Goal: Transaction & Acquisition: Obtain resource

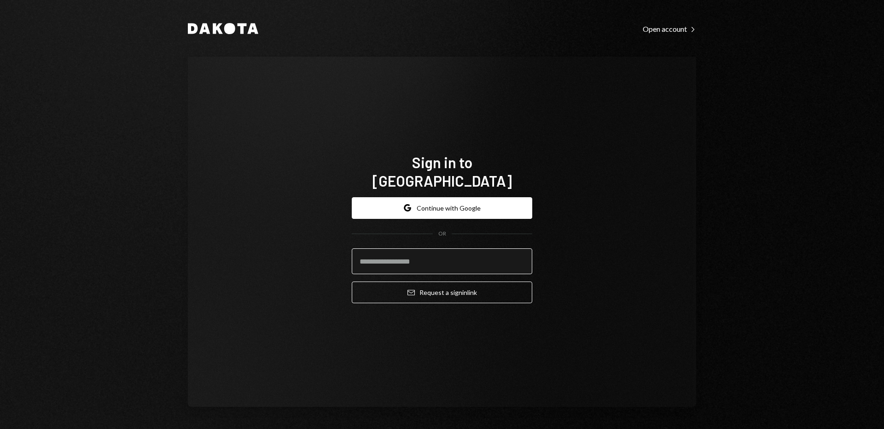
click at [415, 249] on input "email" at bounding box center [442, 261] width 181 height 26
type input "**********"
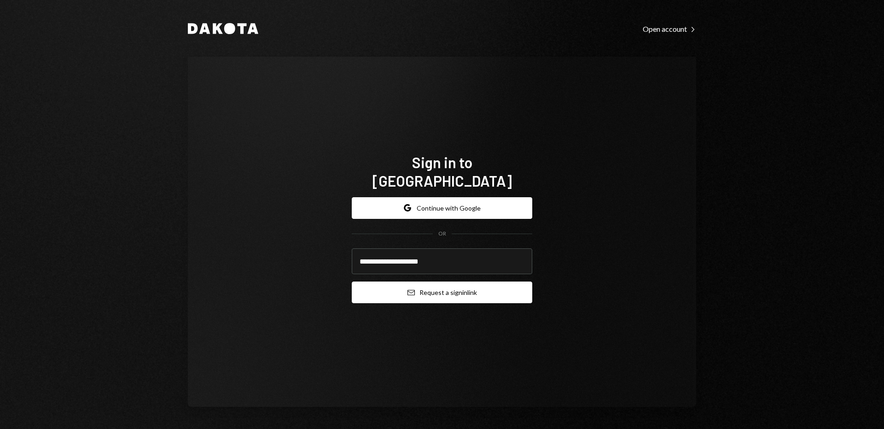
click at [420, 282] on button "Email Request a sign in link" at bounding box center [442, 292] width 181 height 22
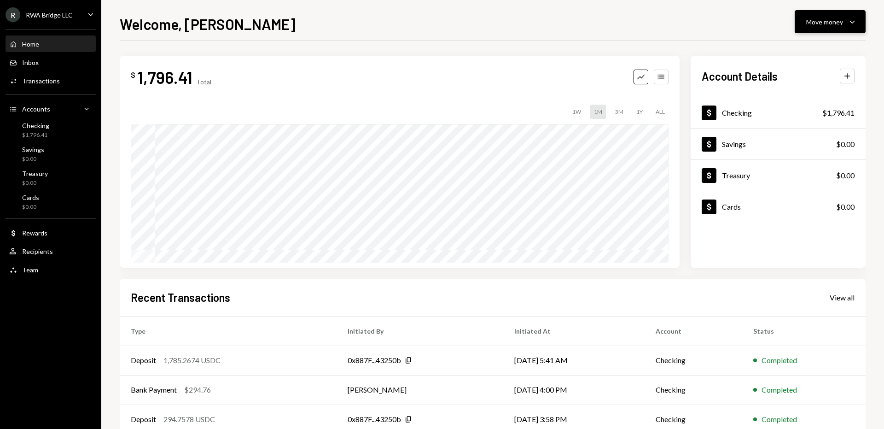
click at [809, 19] on div "Move money" at bounding box center [824, 22] width 37 height 10
click at [795, 45] on div "Send" at bounding box center [822, 50] width 67 height 10
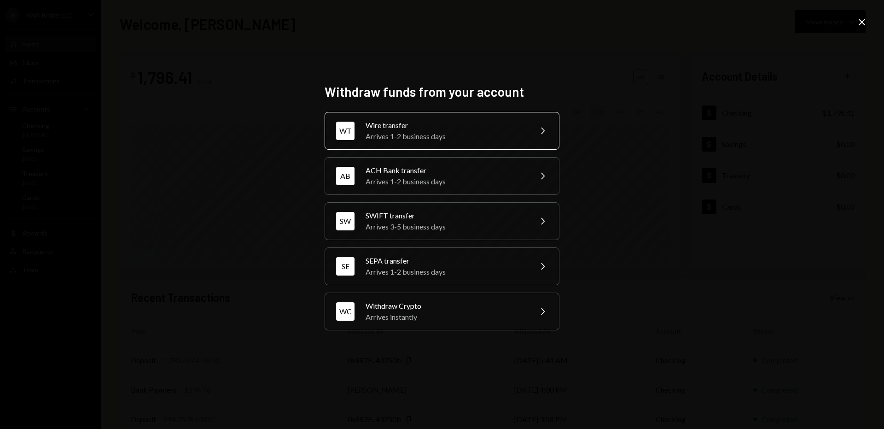
click at [484, 119] on div "WT Wire transfer Arrives 1-2 business days Chevron Right" at bounding box center [442, 131] width 235 height 38
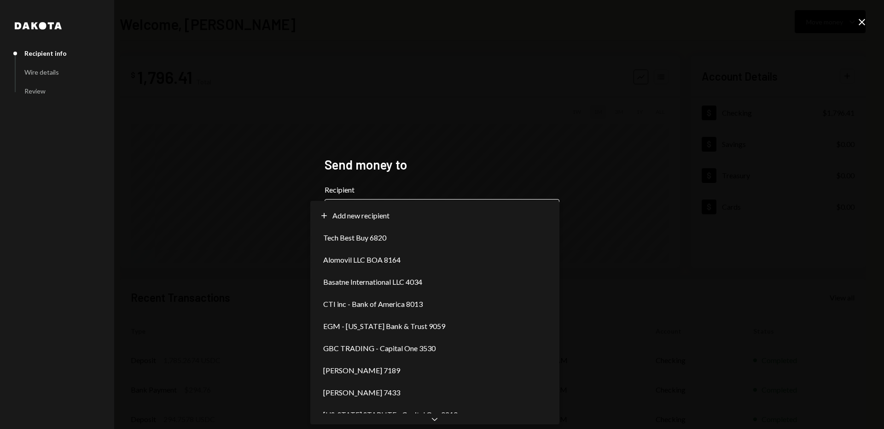
click at [398, 210] on body "**********" at bounding box center [442, 214] width 884 height 429
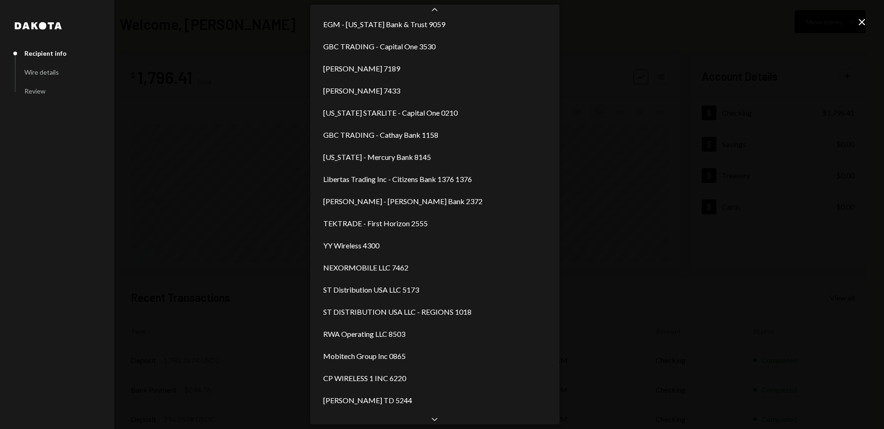
scroll to position [217, 0]
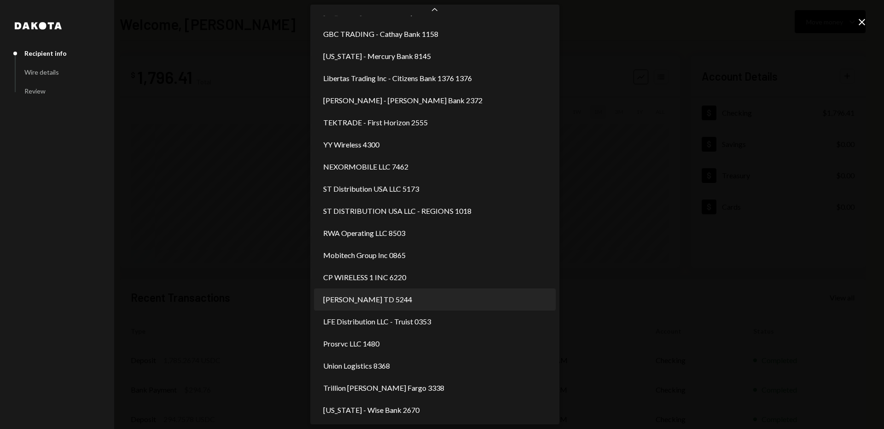
select select "**********"
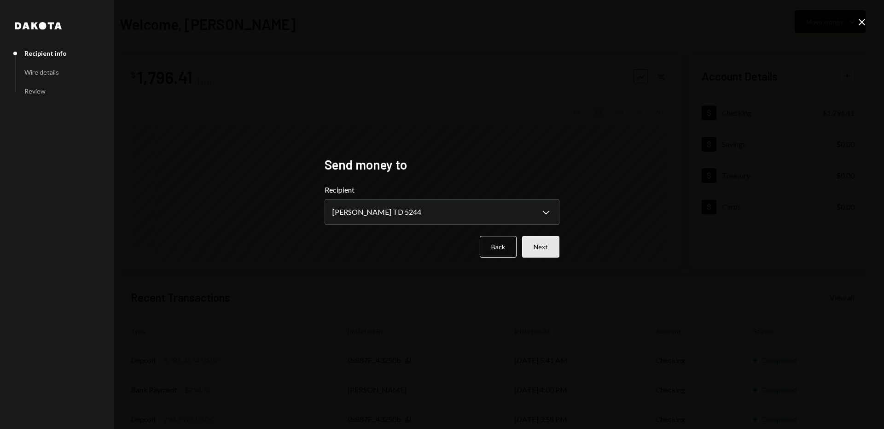
click at [550, 249] on button "Next" at bounding box center [540, 247] width 37 height 22
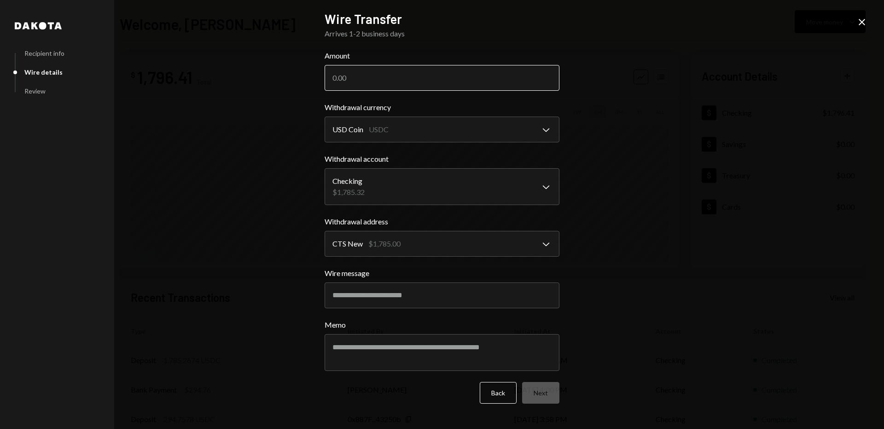
click at [458, 84] on input "Amount" at bounding box center [442, 78] width 235 height 26
click at [540, 393] on button "Next" at bounding box center [540, 393] width 37 height 22
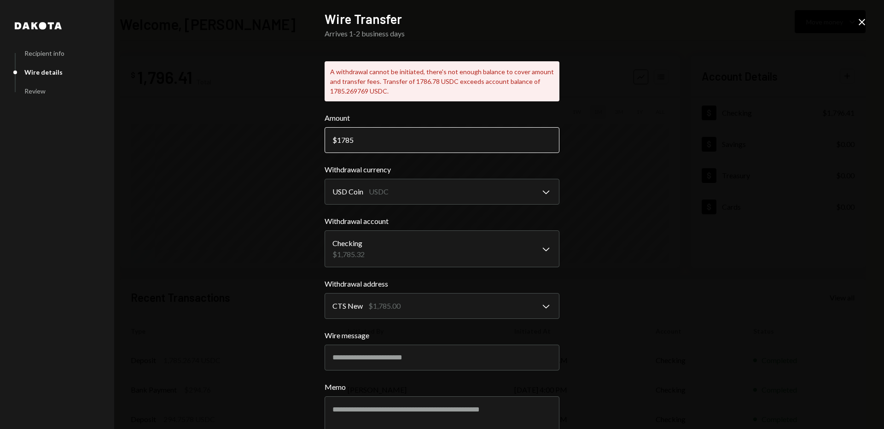
drag, startPoint x: 348, startPoint y: 140, endPoint x: 359, endPoint y: 140, distance: 11.1
click at [359, 140] on input "1785" at bounding box center [442, 140] width 235 height 26
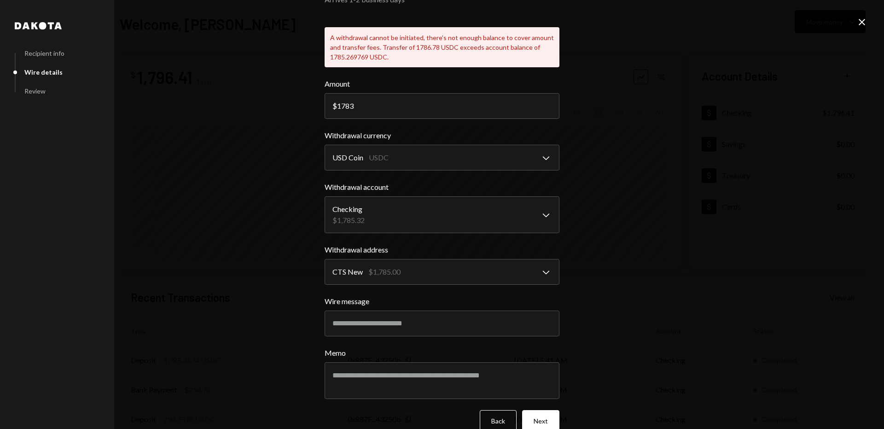
scroll to position [51, 0]
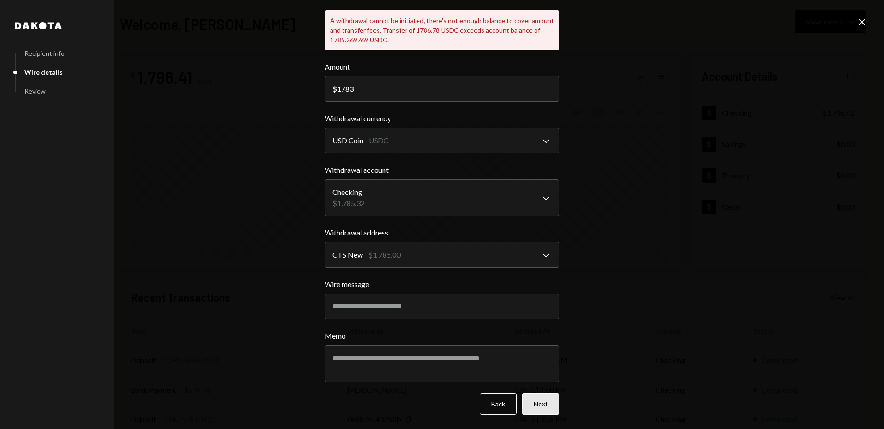
type input "1783"
click at [536, 400] on button "Next" at bounding box center [540, 404] width 37 height 22
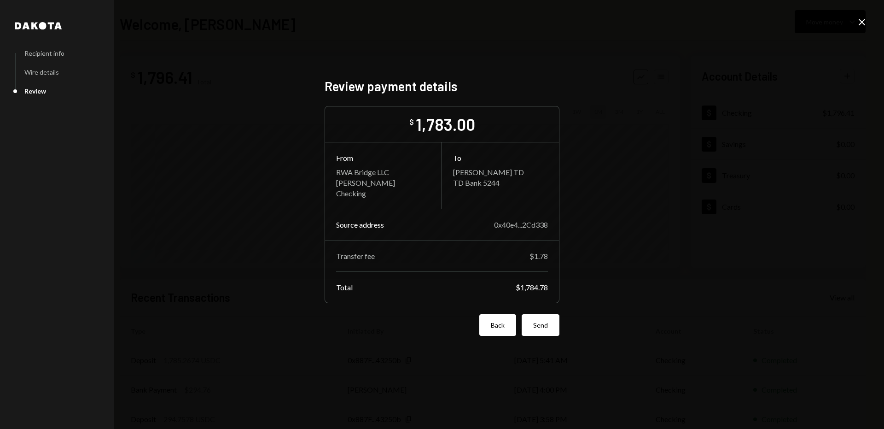
click at [503, 330] on button "Back" at bounding box center [497, 325] width 37 height 22
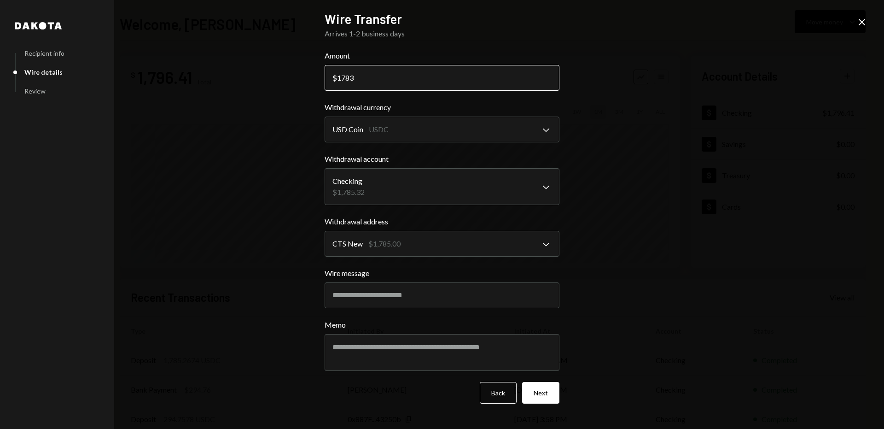
click at [363, 80] on input "1783" at bounding box center [442, 78] width 235 height 26
click at [536, 399] on button "Next" at bounding box center [540, 393] width 37 height 22
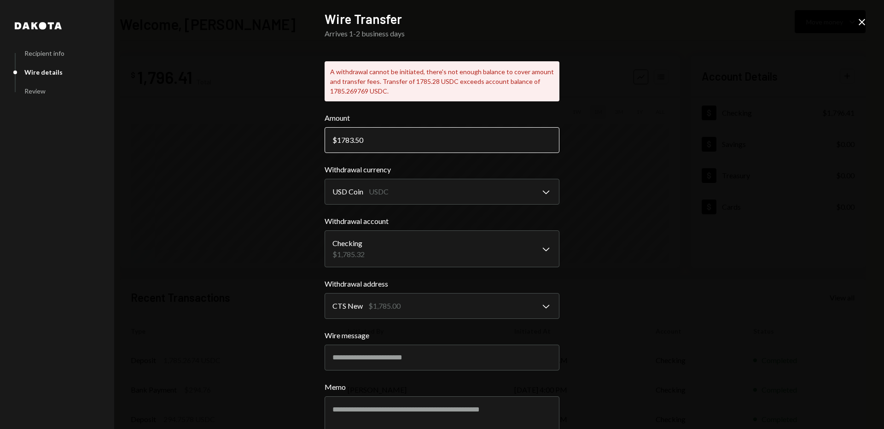
drag, startPoint x: 355, startPoint y: 141, endPoint x: 364, endPoint y: 141, distance: 9.2
click at [364, 141] on input "1783.50" at bounding box center [442, 140] width 235 height 26
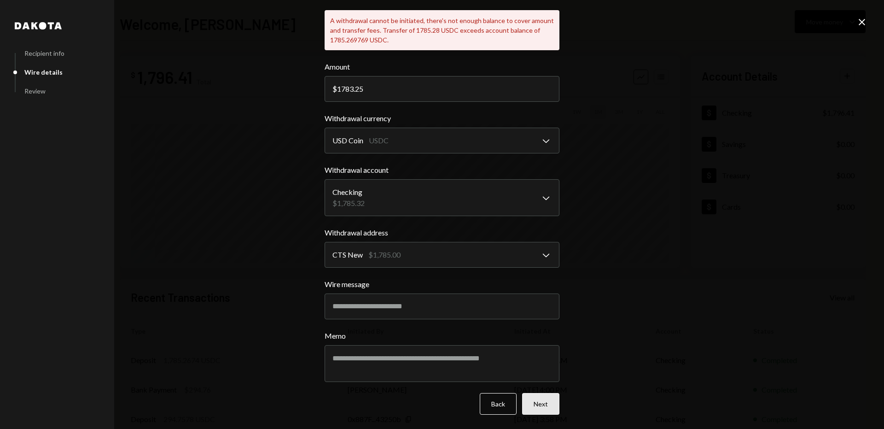
type input "1783.25"
click at [540, 397] on button "Next" at bounding box center [540, 404] width 37 height 22
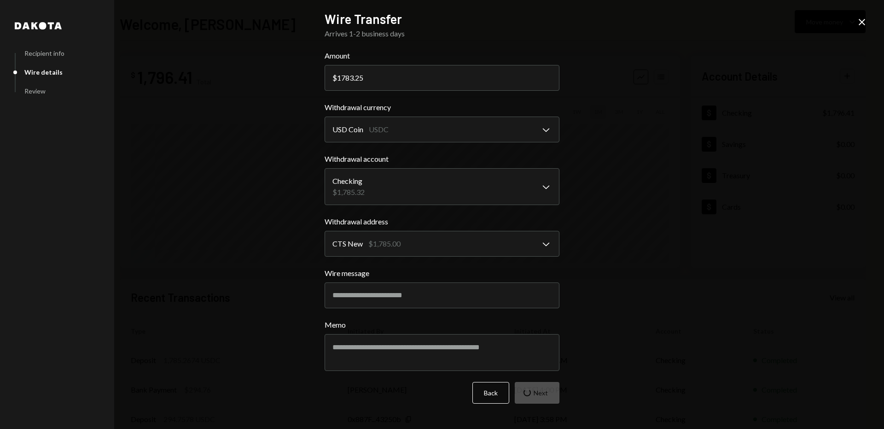
scroll to position [0, 0]
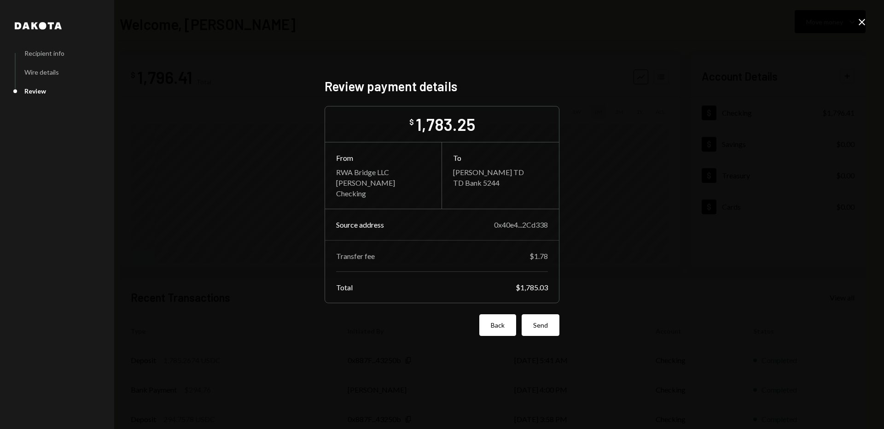
click at [501, 329] on button "Back" at bounding box center [497, 325] width 37 height 22
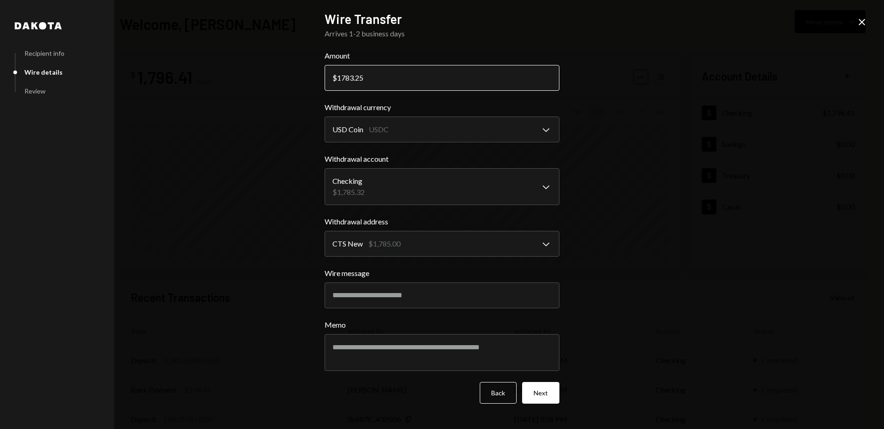
drag, startPoint x: 356, startPoint y: 76, endPoint x: 392, endPoint y: 78, distance: 35.1
click at [391, 78] on input "1783.25" at bounding box center [442, 78] width 235 height 26
type input "1783.40"
click at [546, 399] on button "Next" at bounding box center [540, 393] width 37 height 22
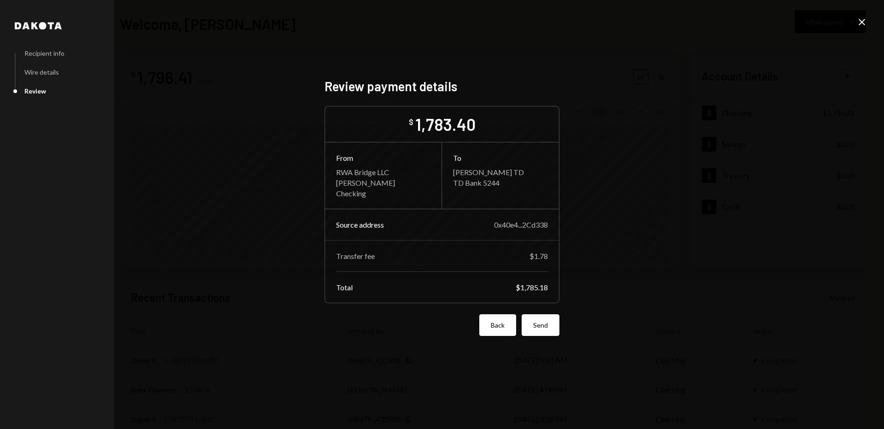
click at [499, 330] on button "Back" at bounding box center [497, 325] width 37 height 22
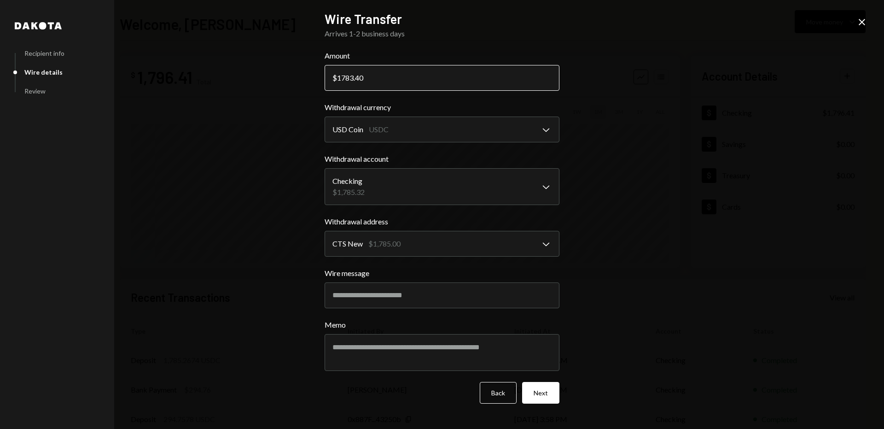
drag, startPoint x: 361, startPoint y: 81, endPoint x: 375, endPoint y: 81, distance: 14.7
click at [375, 81] on input "1783.40" at bounding box center [442, 78] width 235 height 26
type input "1783.45"
click at [544, 396] on button "Next" at bounding box center [540, 393] width 37 height 22
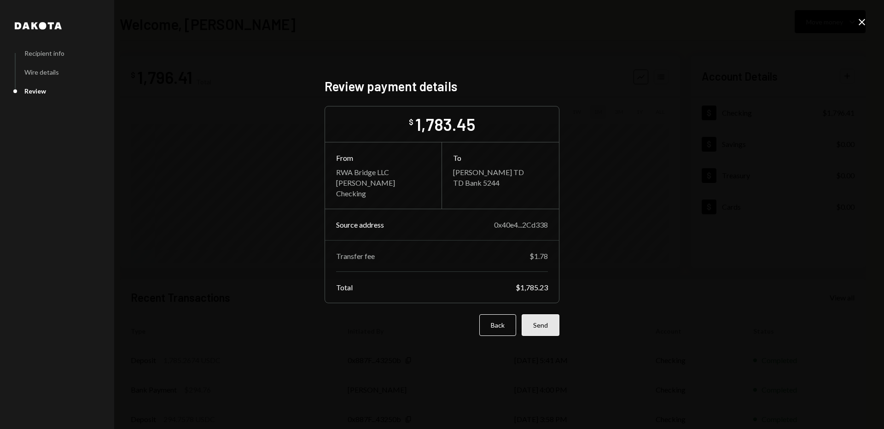
click at [550, 329] on button "Send" at bounding box center [541, 325] width 38 height 22
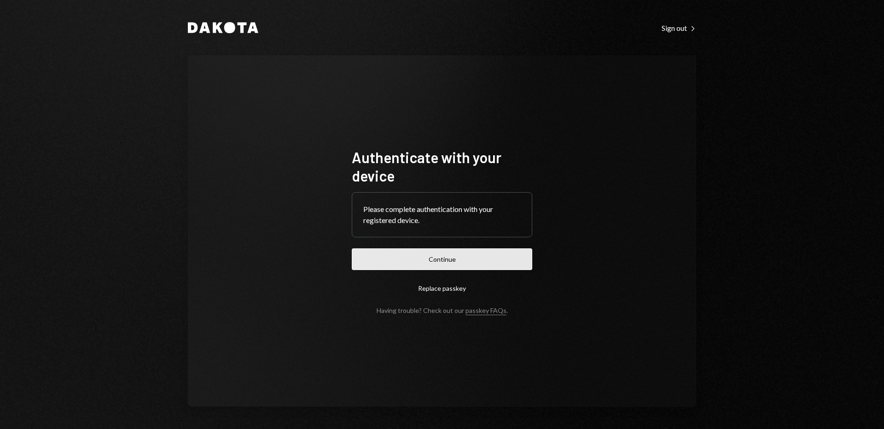
click at [377, 259] on button "Continue" at bounding box center [442, 259] width 181 height 22
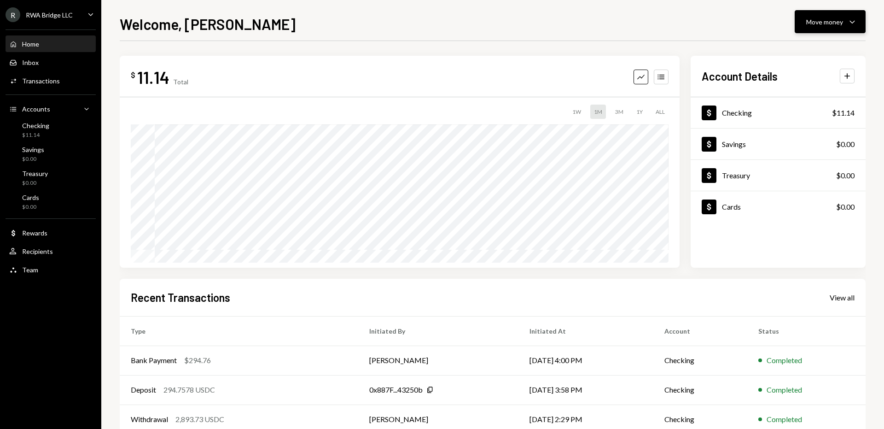
click at [827, 22] on div "Move money" at bounding box center [824, 22] width 37 height 10
click at [798, 95] on div "Deposit" at bounding box center [822, 91] width 67 height 10
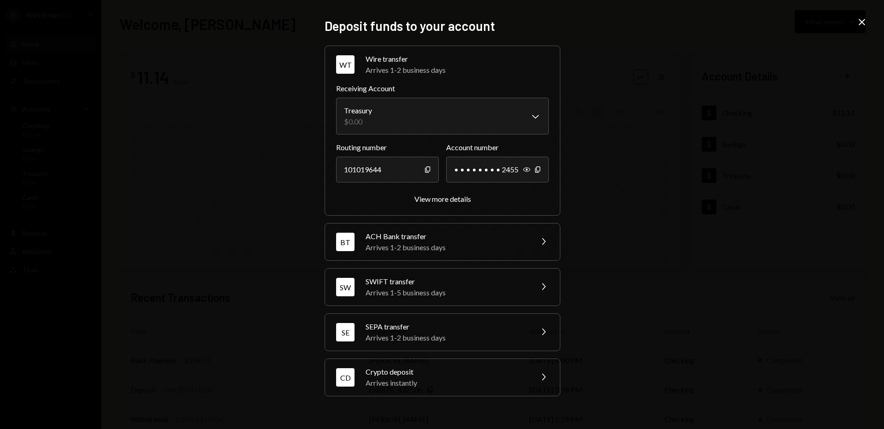
click at [424, 372] on div "Crypto deposit" at bounding box center [446, 371] width 161 height 11
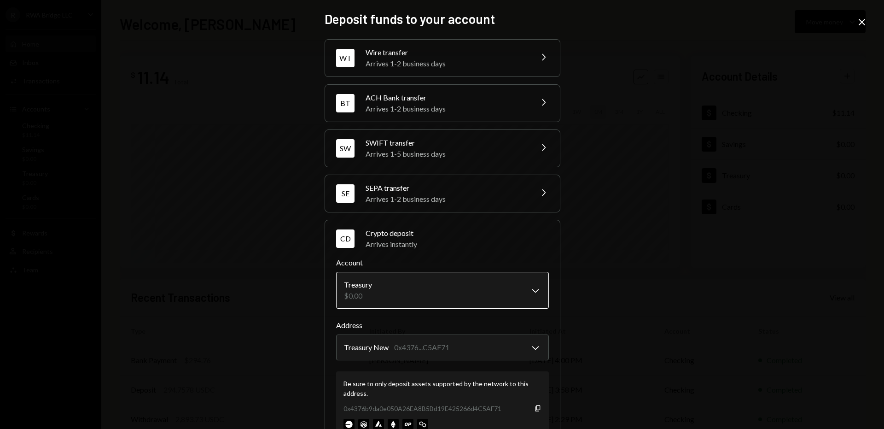
scroll to position [33, 0]
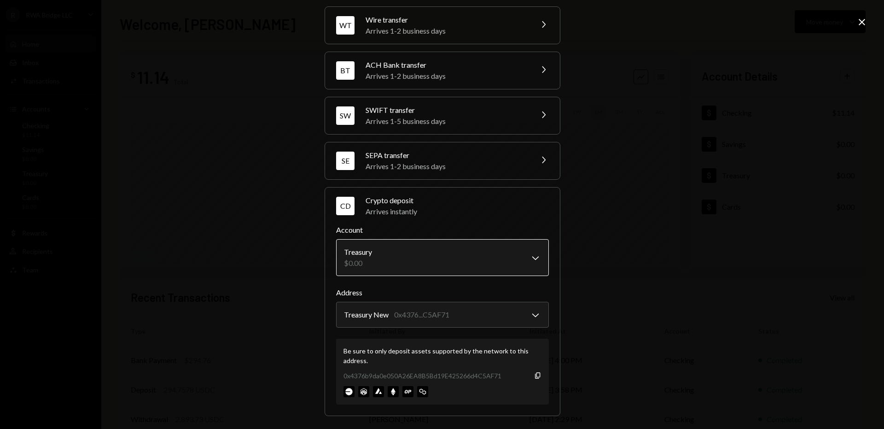
click at [409, 241] on body "R RWA Bridge LLC Caret Down Home Home Inbox Inbox Activities Transactions Accou…" at bounding box center [442, 214] width 884 height 429
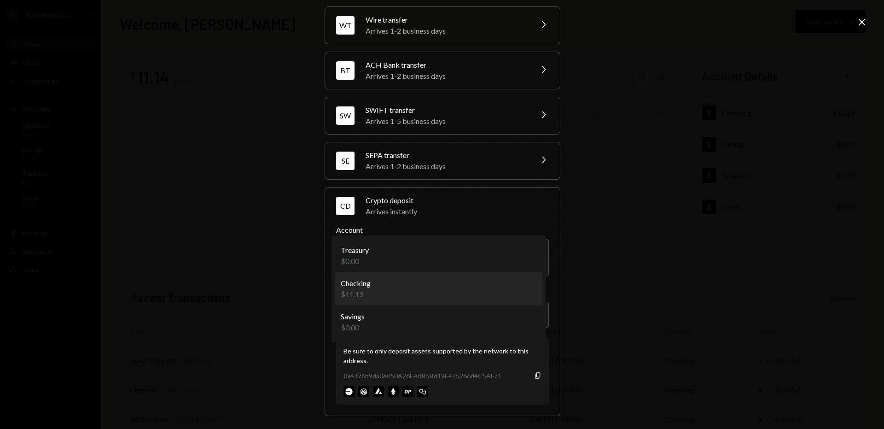
select select "**********"
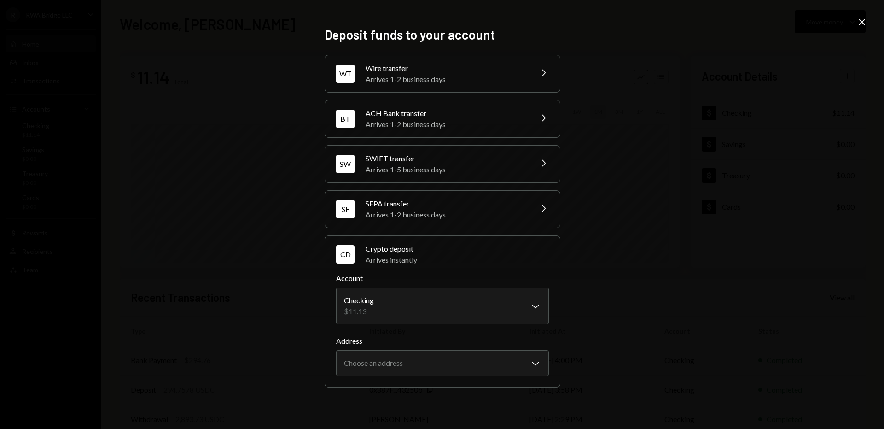
scroll to position [0, 0]
click at [384, 348] on div "Address Choose an address Chevron Down ******** **** *******" at bounding box center [442, 355] width 213 height 41
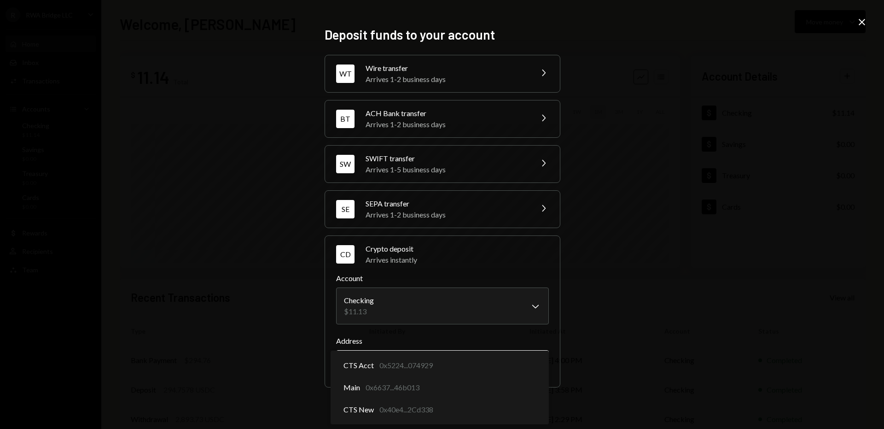
click at [385, 361] on body "R RWA Bridge LLC Caret Down Home Home Inbox Inbox Activities Transactions Accou…" at bounding box center [442, 214] width 884 height 429
select select "**********"
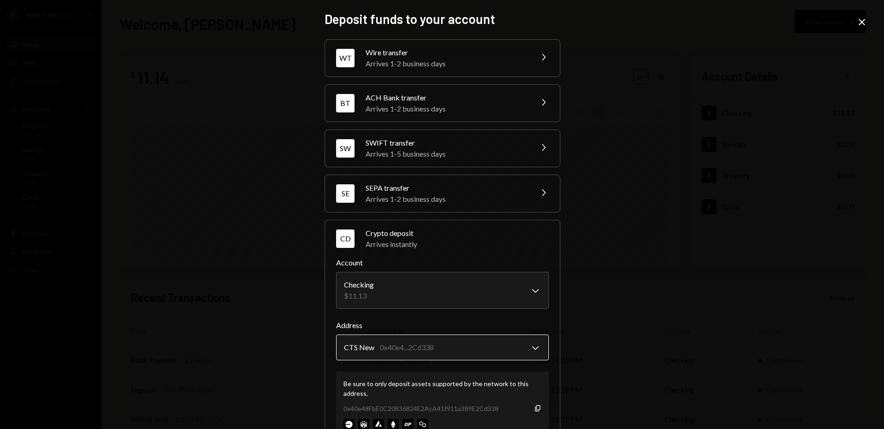
scroll to position [33, 0]
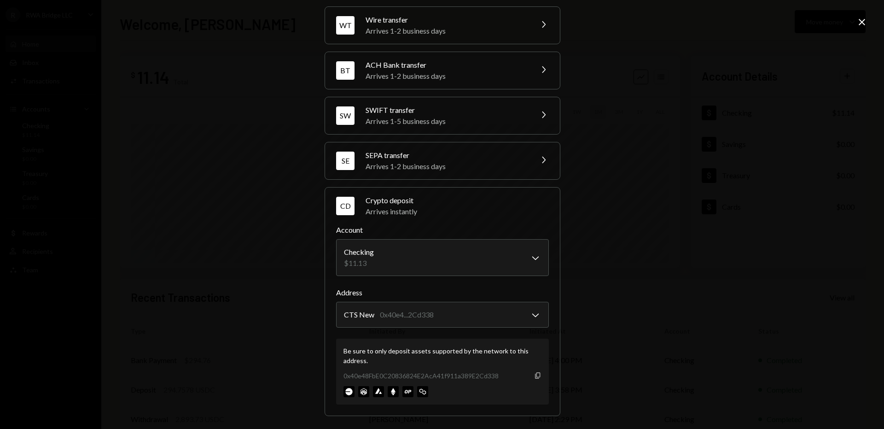
click at [538, 377] on icon "Copy" at bounding box center [537, 375] width 7 height 7
